Goal: Information Seeking & Learning: Understand process/instructions

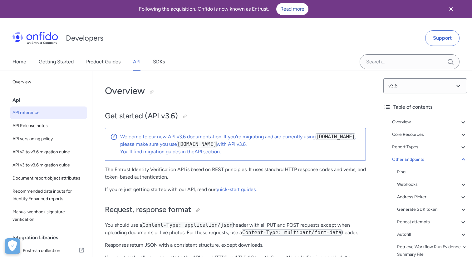
select select "http"
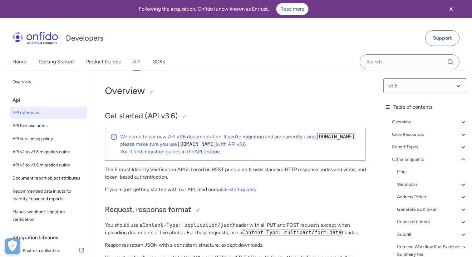
select select "http"
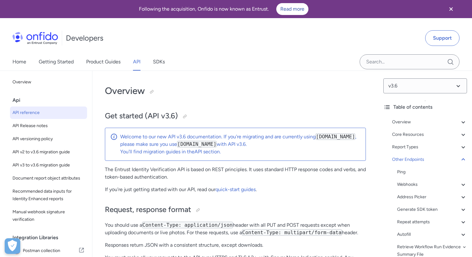
select select "http"
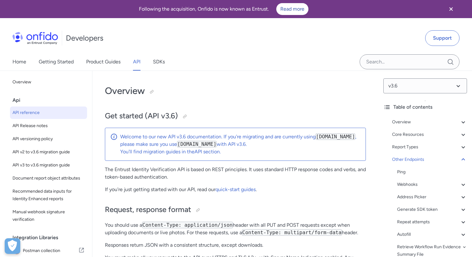
select select "http"
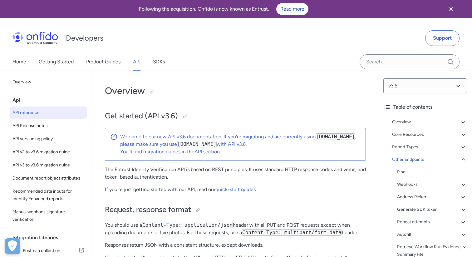
select select "http"
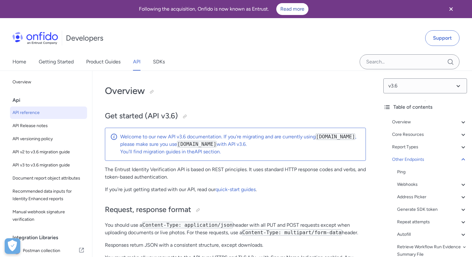
select select "http"
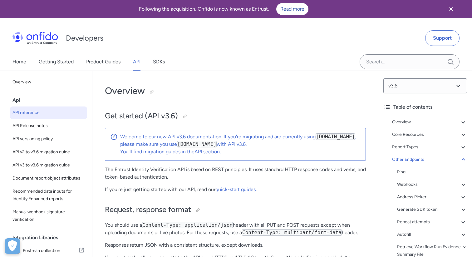
select select "http"
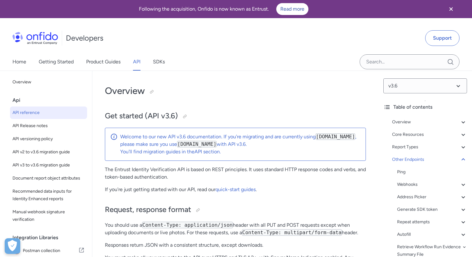
select select "http"
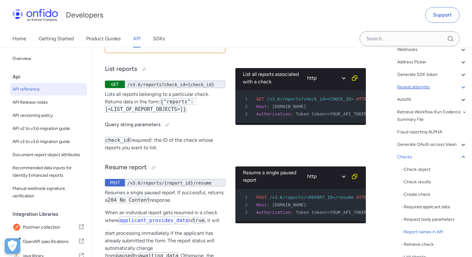
scroll to position [116, 0]
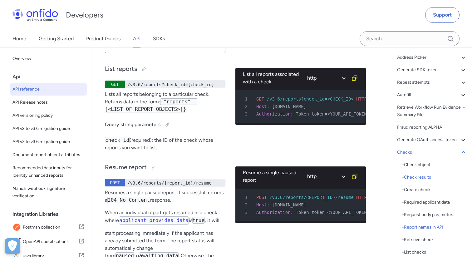
click at [421, 176] on div "- Check results" at bounding box center [434, 177] width 65 height 7
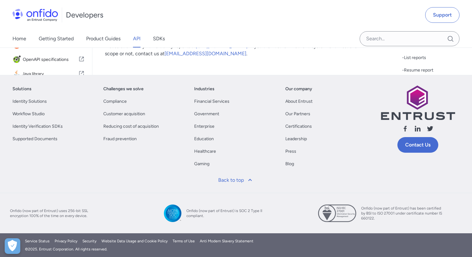
scroll to position [71388, 0]
drag, startPoint x: 126, startPoint y: 124, endPoint x: 188, endPoint y: 124, distance: 61.2
copy div "/v3.6/reports/{report_id}"
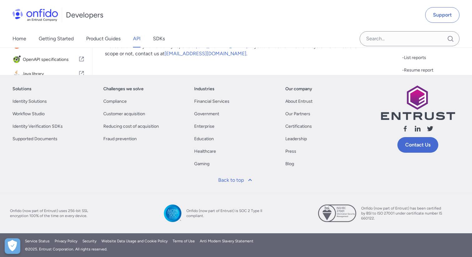
copy div "/v3.6/reports?check_id={check_id}"
drag, startPoint x: 128, startPoint y: 179, endPoint x: 344, endPoint y: 19, distance: 268.8
click at [417, 49] on div "- Retrieve report" at bounding box center [434, 45] width 65 height 7
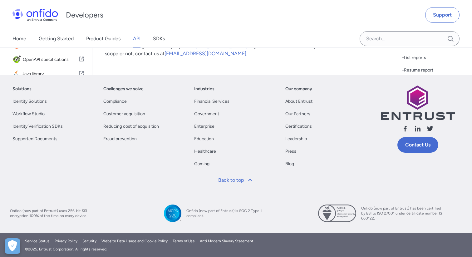
drag, startPoint x: 127, startPoint y: 124, endPoint x: 200, endPoint y: 5, distance: 139.0
drag, startPoint x: 105, startPoint y: 70, endPoint x: 205, endPoint y: 181, distance: 149.9
copy div "Retrieve report GET /v3.6/reports/{report_id} Retrieves a single report. Return…"
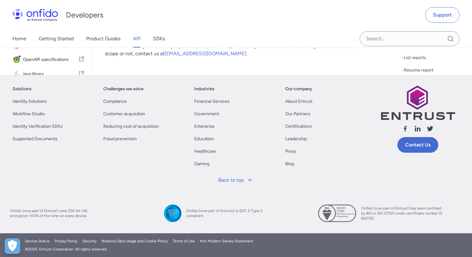
drag, startPoint x: 141, startPoint y: 87, endPoint x: 162, endPoint y: 87, distance: 20.9
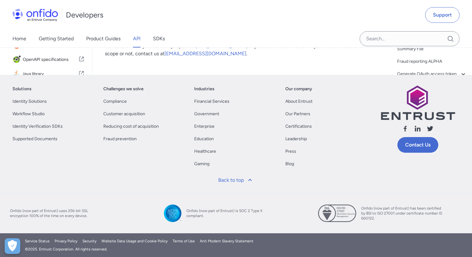
scroll to position [70790, 0]
